Goal: Check status: Check status

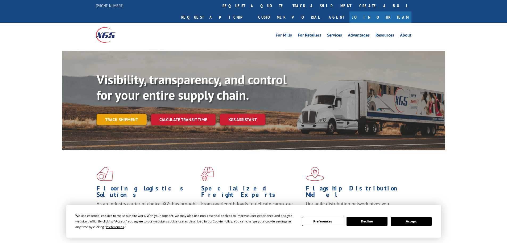
click at [128, 114] on link "Track shipment" at bounding box center [122, 119] width 50 height 11
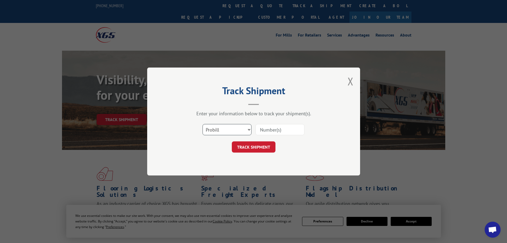
click at [250, 129] on select "Select category... Probill BOL PO" at bounding box center [227, 129] width 49 height 11
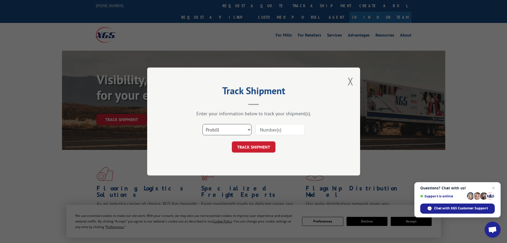
select select "po"
click at [203, 124] on select "Select category... Probill BOL PO" at bounding box center [227, 129] width 49 height 11
click at [281, 128] on input at bounding box center [280, 129] width 49 height 11
paste input "20504042"
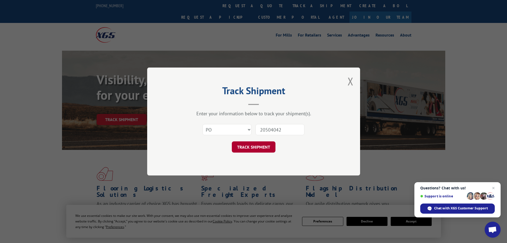
type input "20504042"
click at [255, 148] on button "TRACK SHIPMENT" at bounding box center [254, 146] width 44 height 11
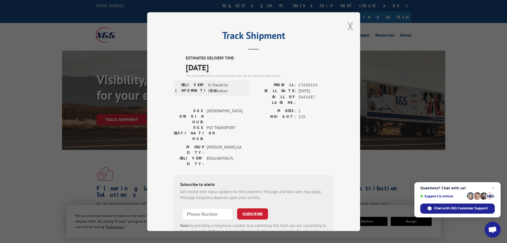
click at [348, 27] on button "Close modal" at bounding box center [351, 26] width 6 height 14
